Goal: Task Accomplishment & Management: Manage account settings

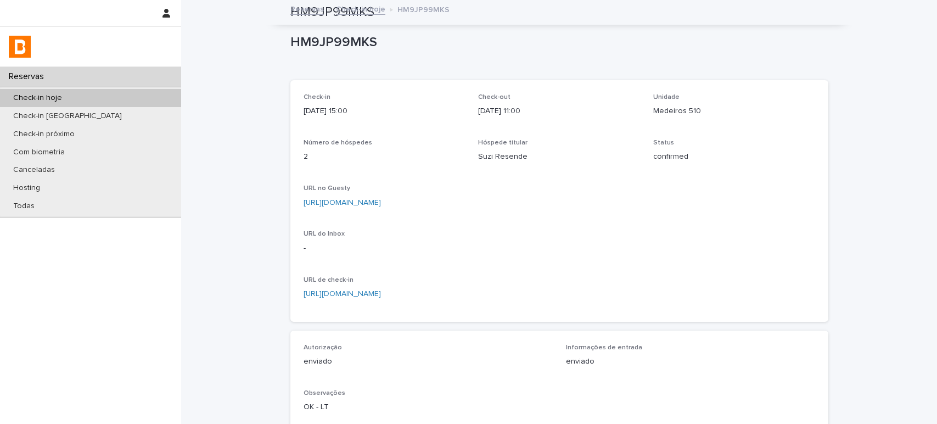
drag, startPoint x: 0, startPoint y: 0, endPoint x: 105, endPoint y: 97, distance: 143.3
click at [105, 97] on div "Check-in hoje" at bounding box center [90, 98] width 181 height 18
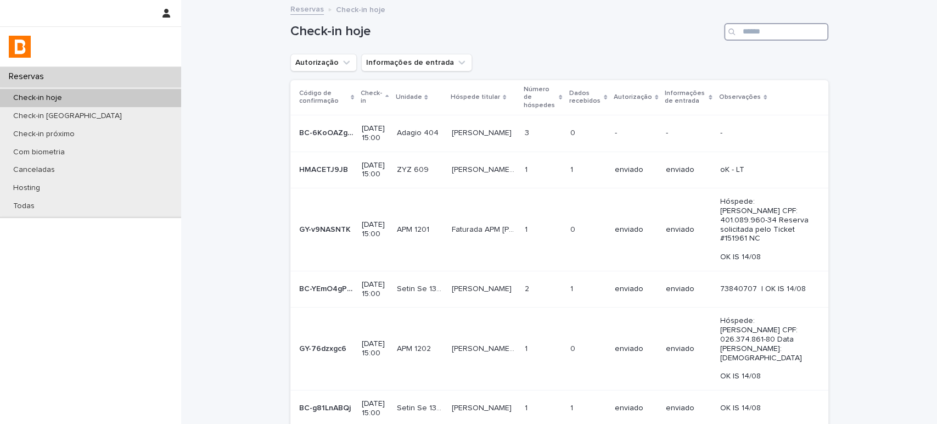
click at [764, 34] on input "Search" at bounding box center [776, 32] width 104 height 18
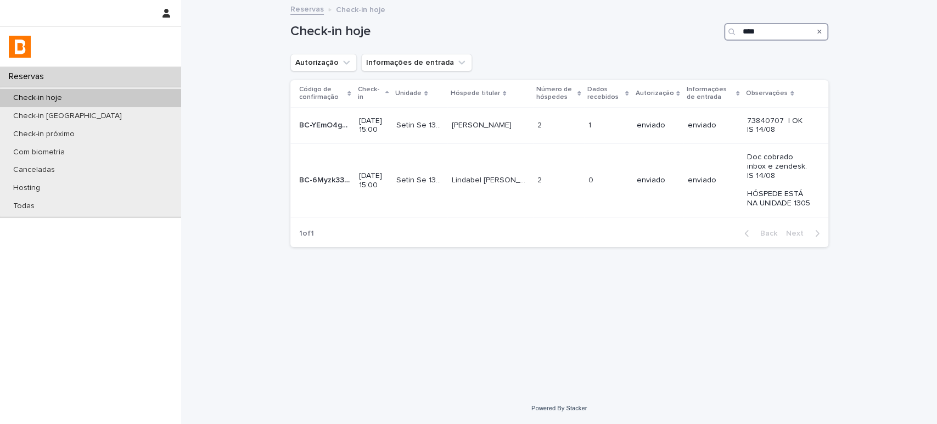
type input "****"
click at [819, 32] on icon "Search" at bounding box center [819, 32] width 4 height 4
click at [77, 114] on p "Check-in [GEOGRAPHIC_DATA]" at bounding box center [67, 115] width 126 height 9
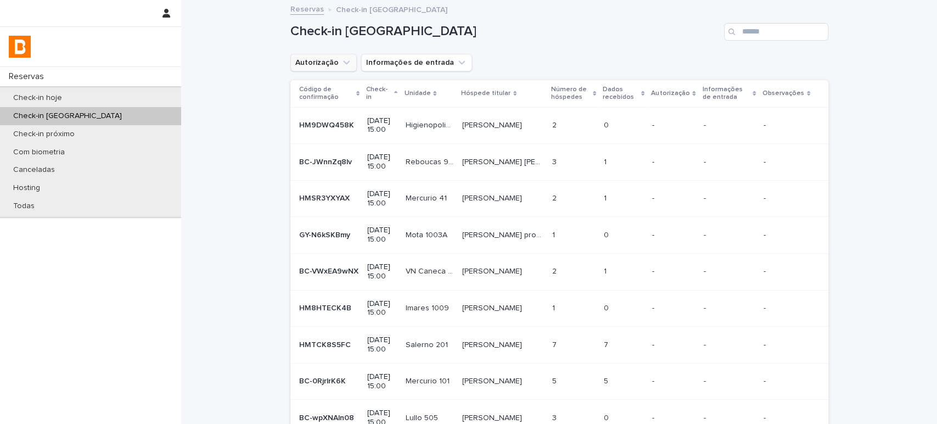
click at [340, 69] on button "Autorização" at bounding box center [323, 63] width 66 height 18
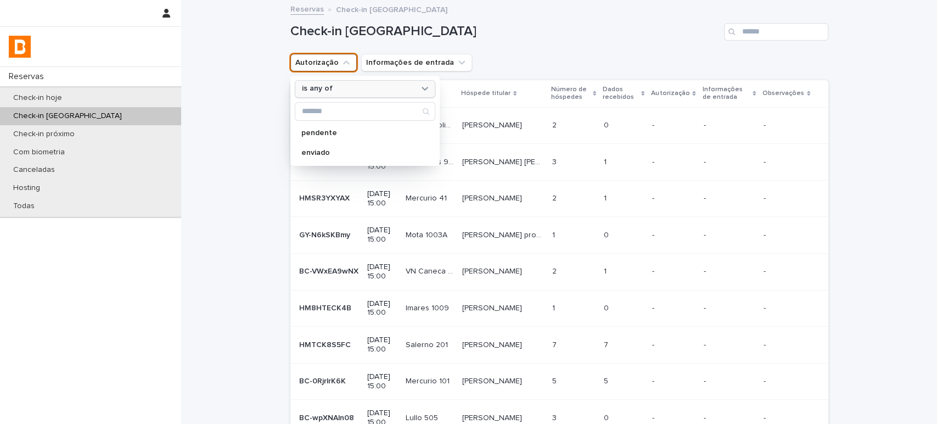
click at [419, 86] on icon at bounding box center [424, 88] width 11 height 11
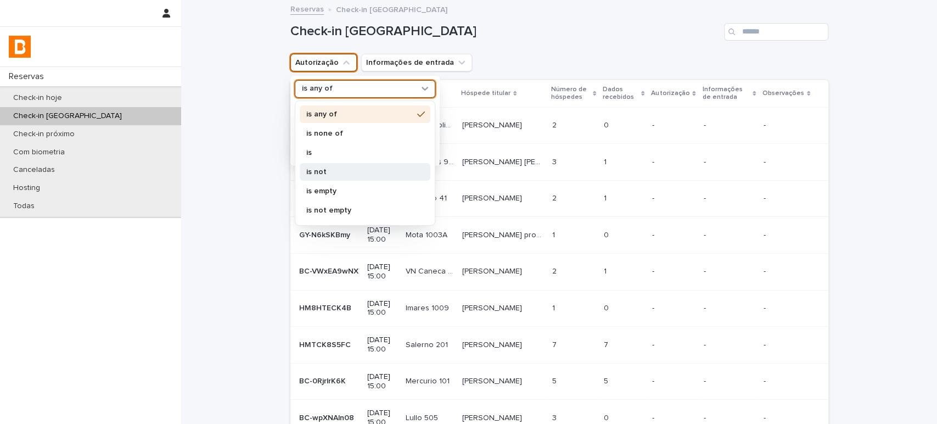
click at [361, 166] on div "is not" at bounding box center [365, 172] width 131 height 18
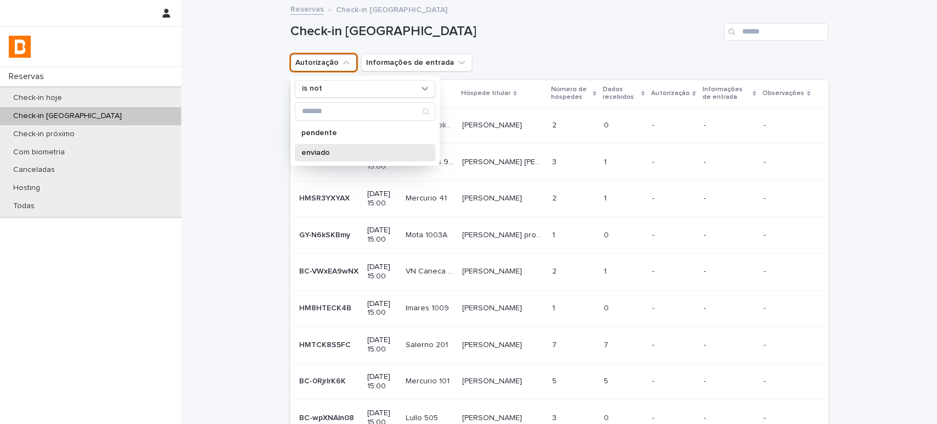
click at [377, 157] on div "enviado" at bounding box center [365, 153] width 140 height 18
click at [624, 40] on div "Check-in [GEOGRAPHIC_DATA]" at bounding box center [559, 32] width 538 height 18
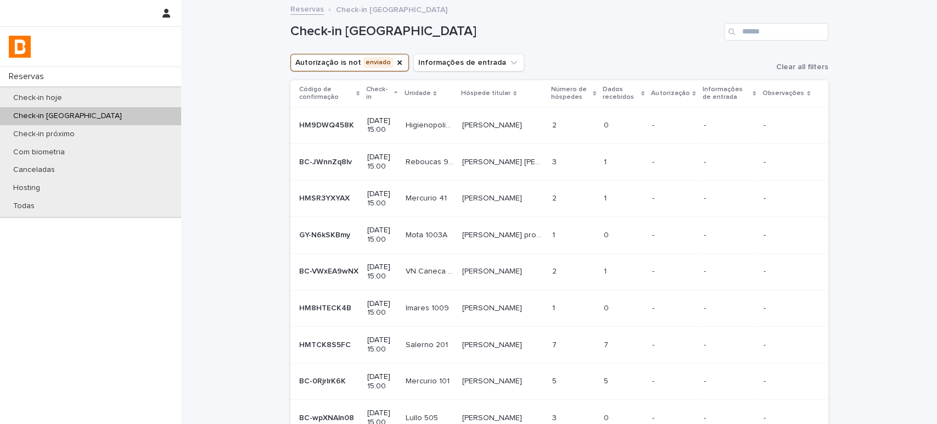
click at [448, 164] on p "Reboucas 909" at bounding box center [430, 161] width 50 height 12
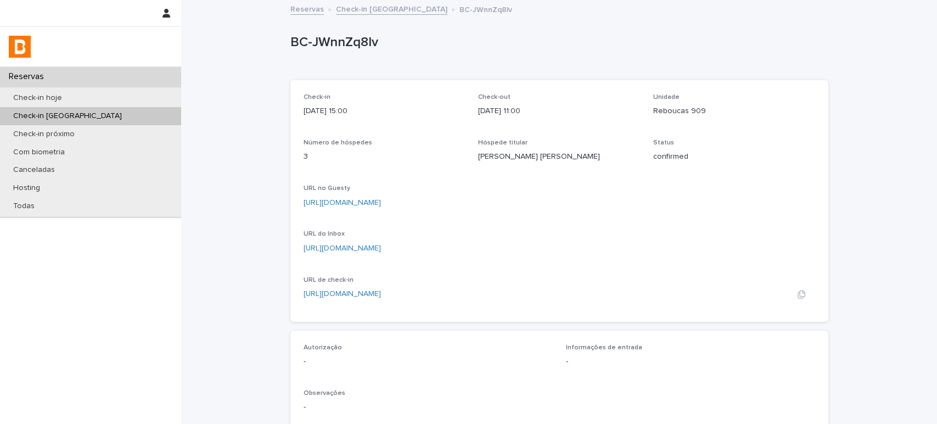
scroll to position [269, 0]
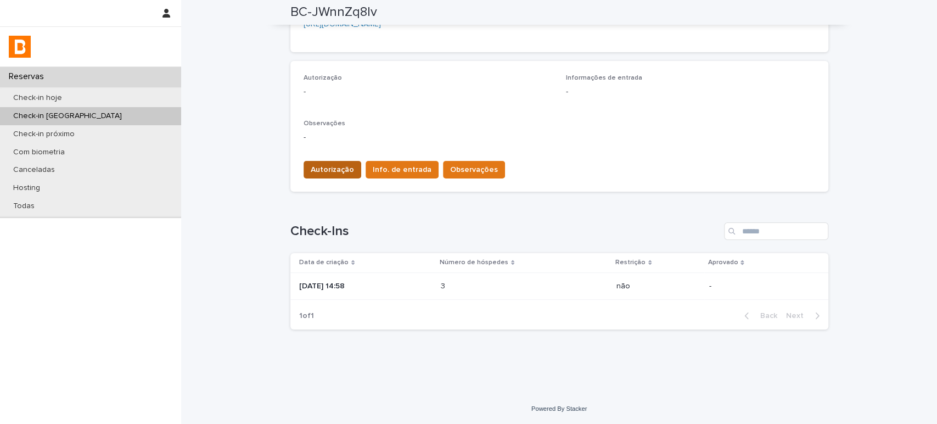
click at [337, 165] on span "Autorização" at bounding box center [332, 169] width 43 height 11
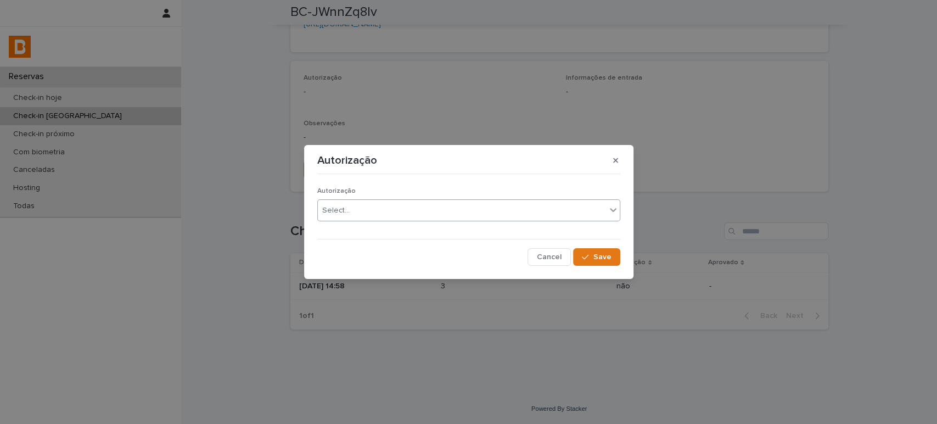
click at [427, 209] on div "Select..." at bounding box center [462, 210] width 288 height 18
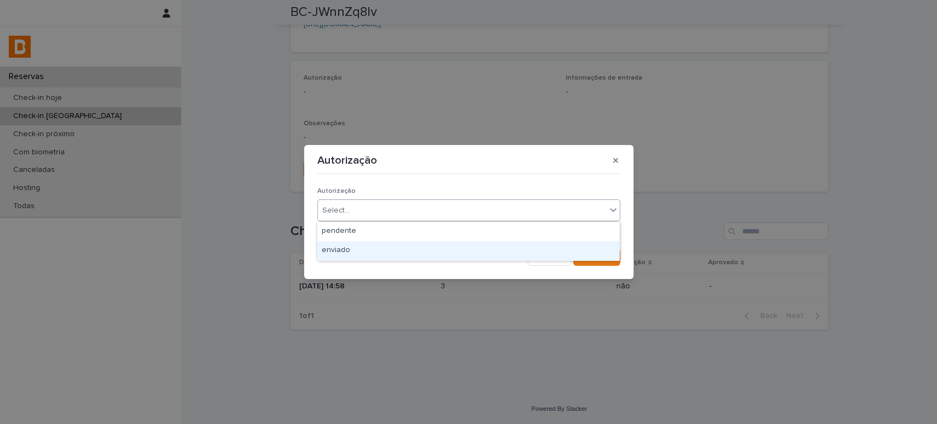
click at [432, 249] on div "enviado" at bounding box center [468, 250] width 302 height 19
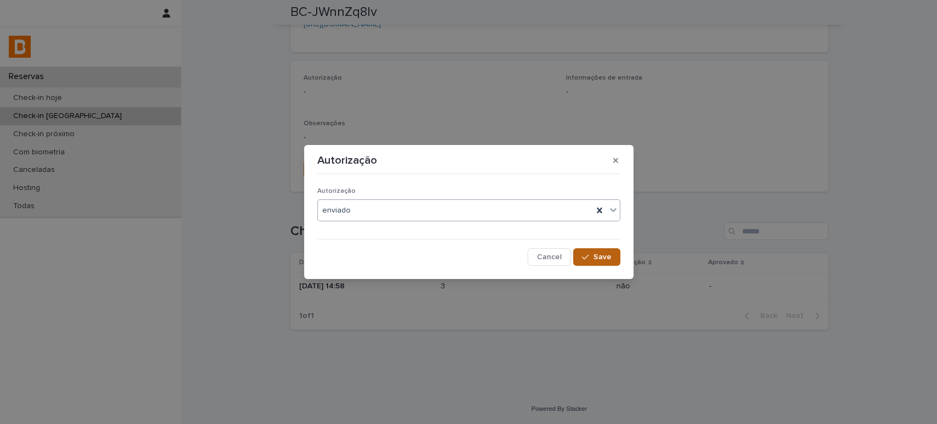
click at [605, 249] on button "Save" at bounding box center [596, 257] width 47 height 18
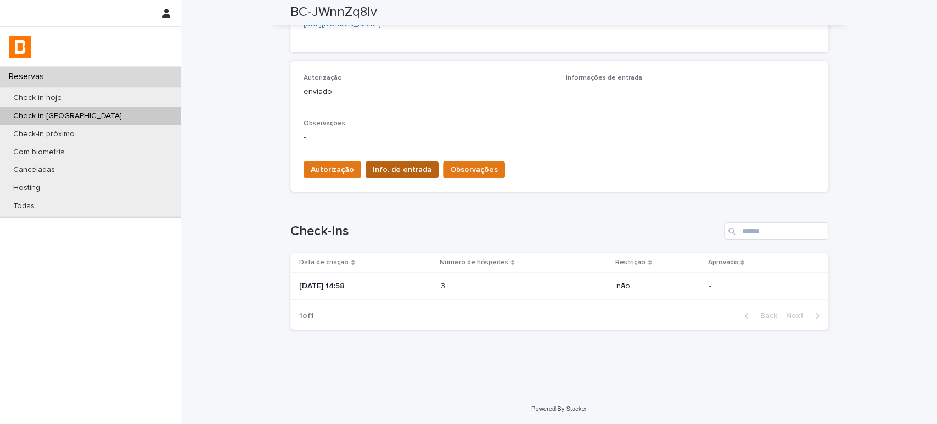
click at [402, 168] on span "Info. de entrada" at bounding box center [402, 169] width 59 height 11
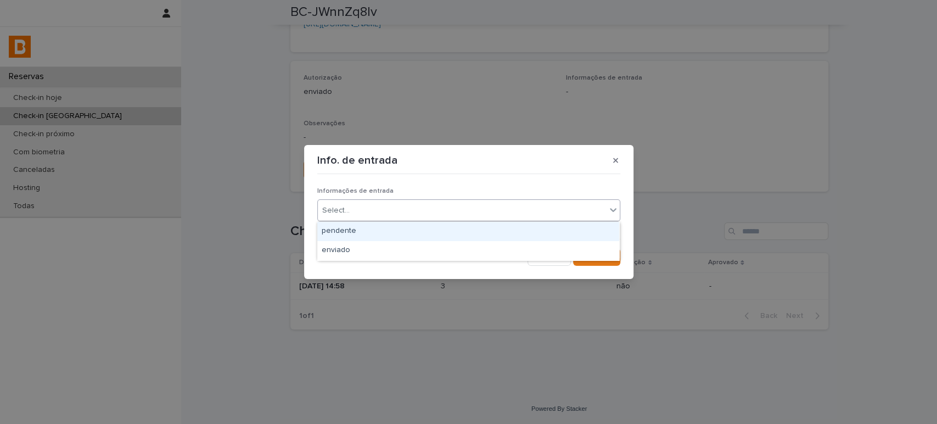
click at [408, 205] on div "Select..." at bounding box center [462, 210] width 288 height 18
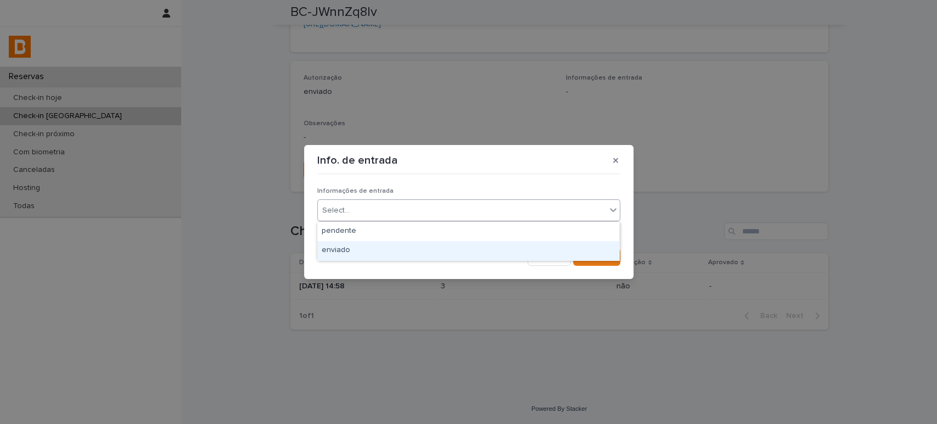
click at [410, 244] on div "enviado" at bounding box center [468, 250] width 302 height 19
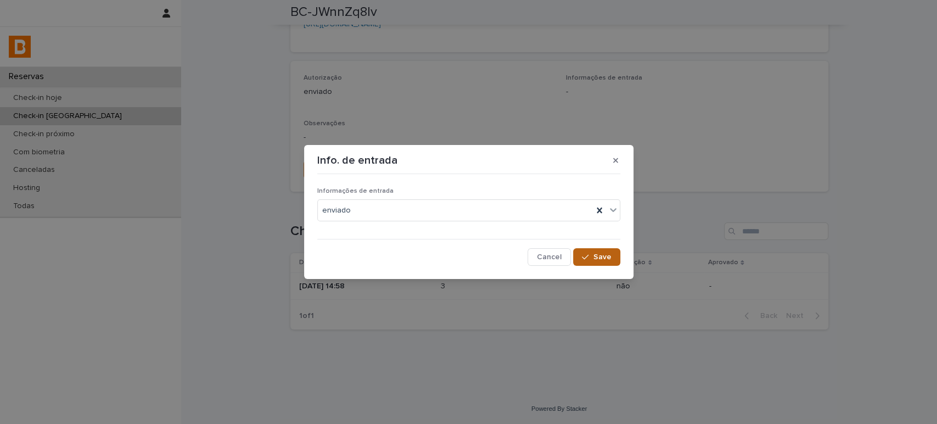
click at [607, 250] on button "Save" at bounding box center [596, 257] width 47 height 18
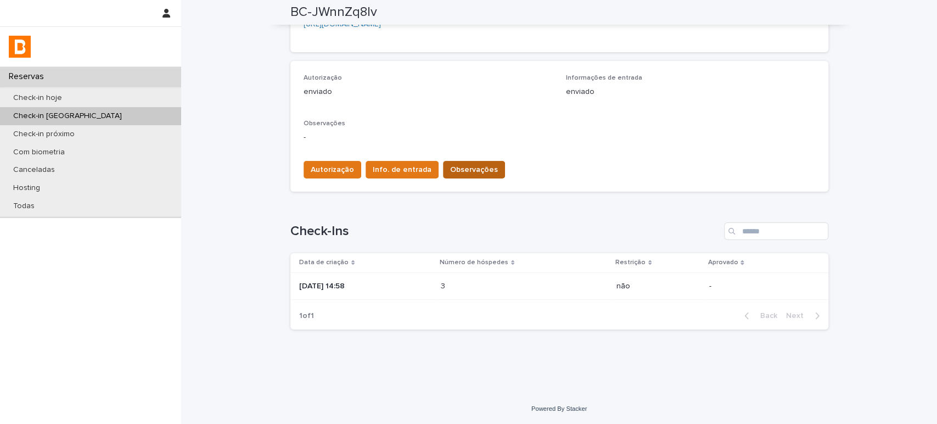
click at [467, 166] on span "Observações" at bounding box center [474, 169] width 48 height 11
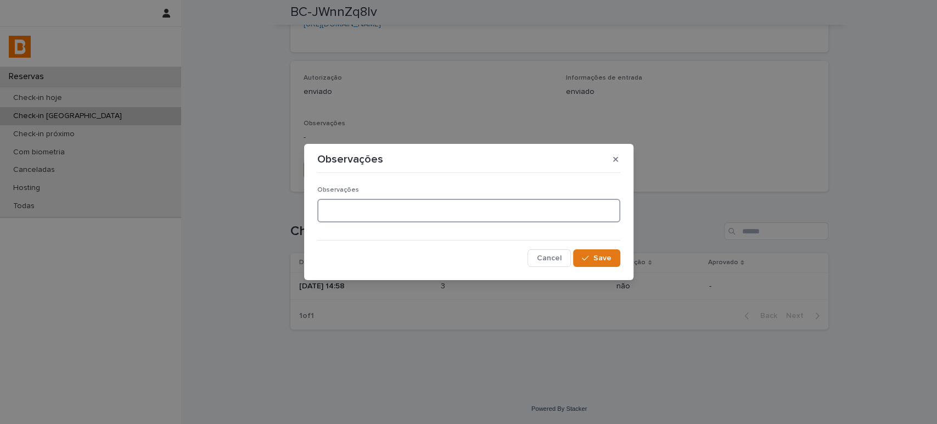
click at [378, 208] on textarea at bounding box center [468, 211] width 303 height 24
type textarea "**********"
click at [602, 260] on span "Save" at bounding box center [602, 258] width 18 height 8
